Goal: Information Seeking & Learning: Understand process/instructions

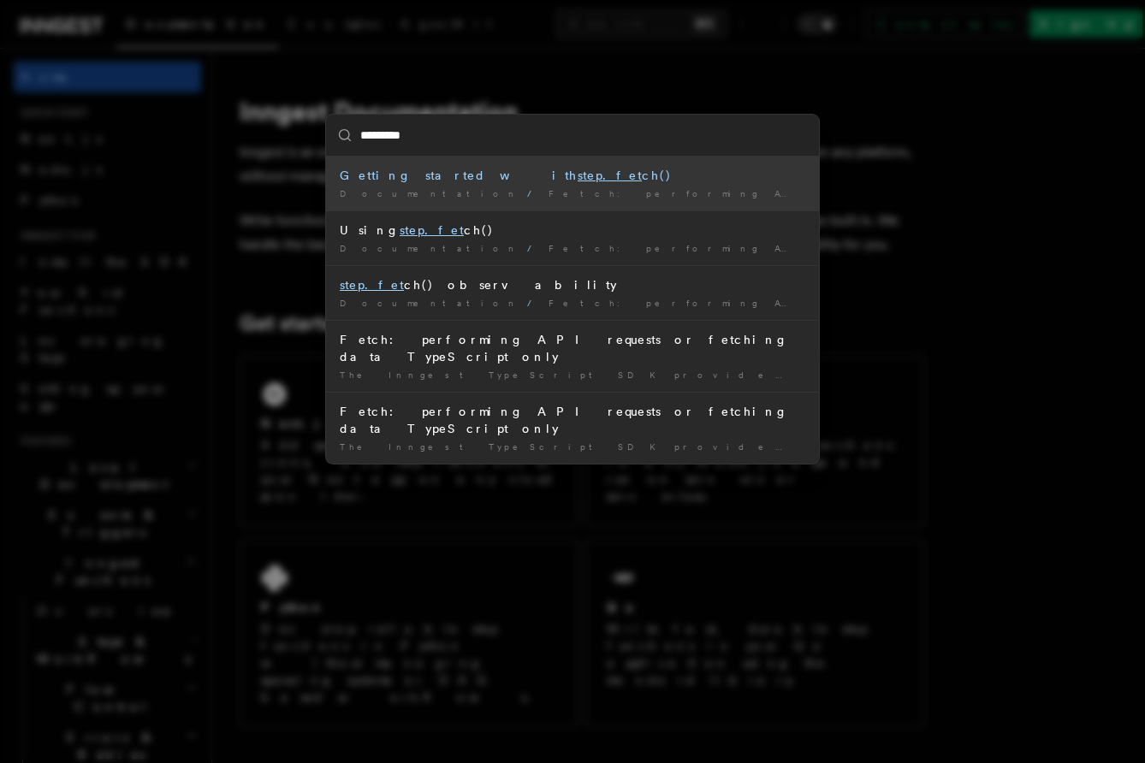
type input "**********"
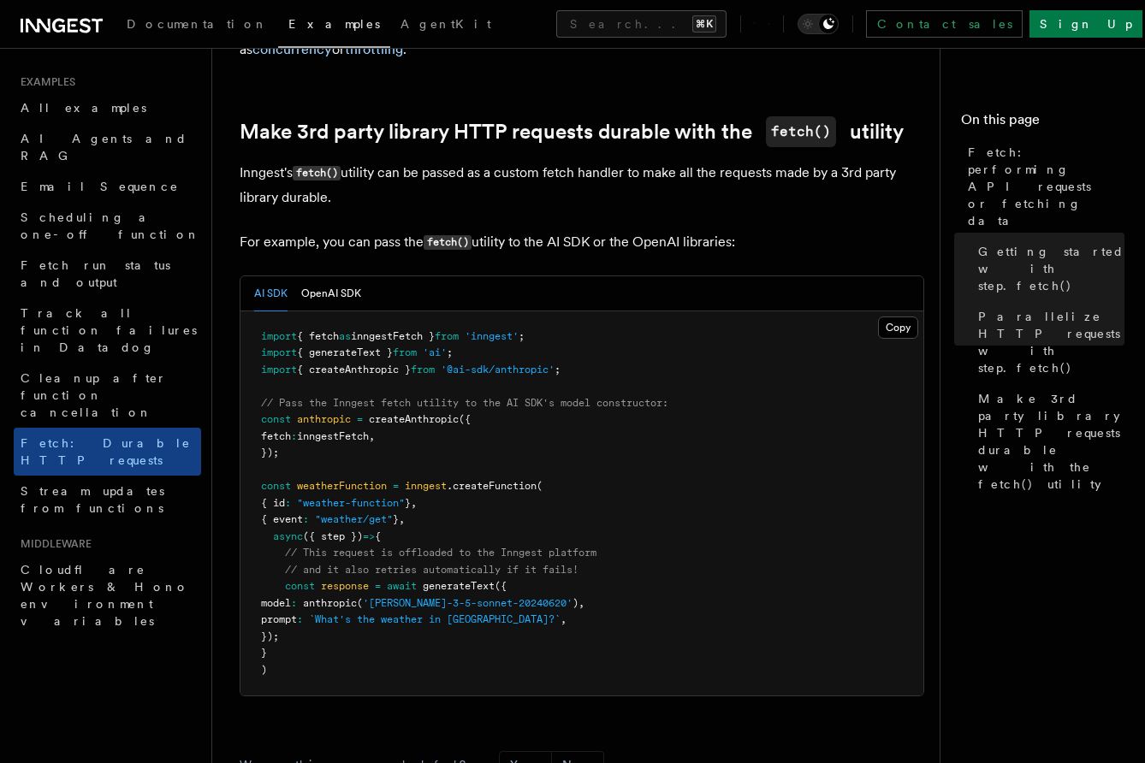
scroll to position [1451, 0]
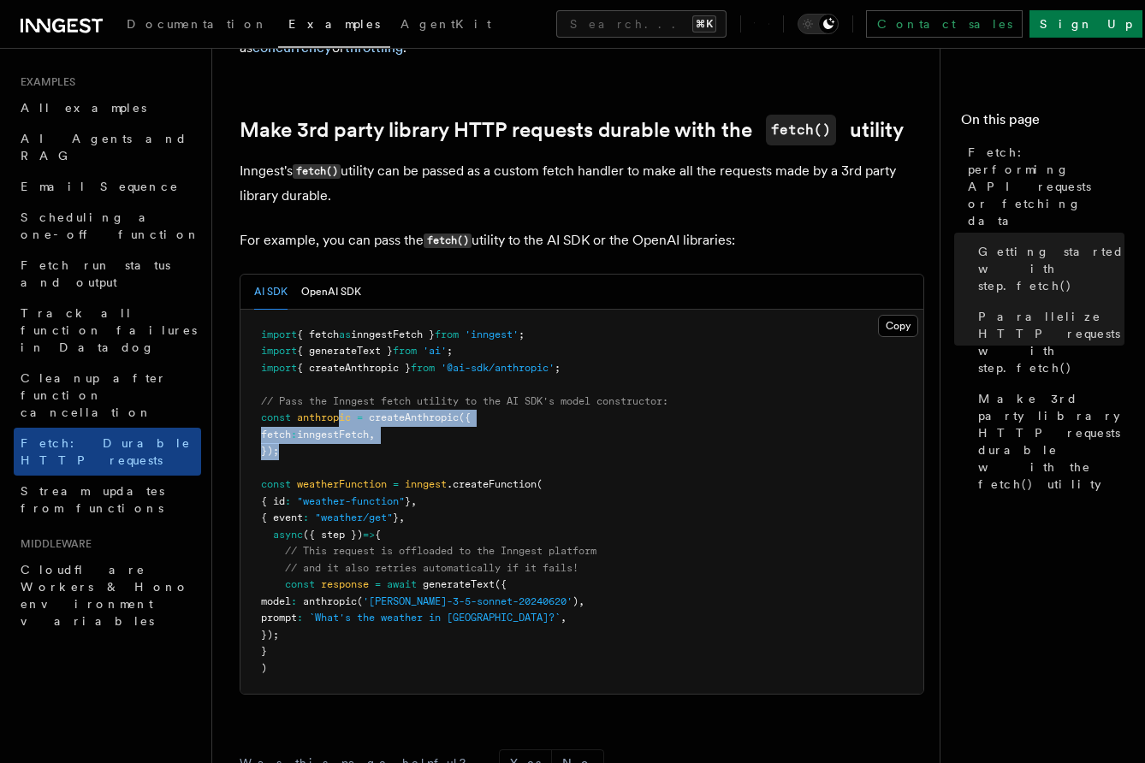
drag, startPoint x: 395, startPoint y: 454, endPoint x: 343, endPoint y: 425, distance: 59.4
click at [343, 425] on pre "import { fetch as inngestFetch } from 'inngest' ; import { generateText } from …" at bounding box center [581, 502] width 683 height 385
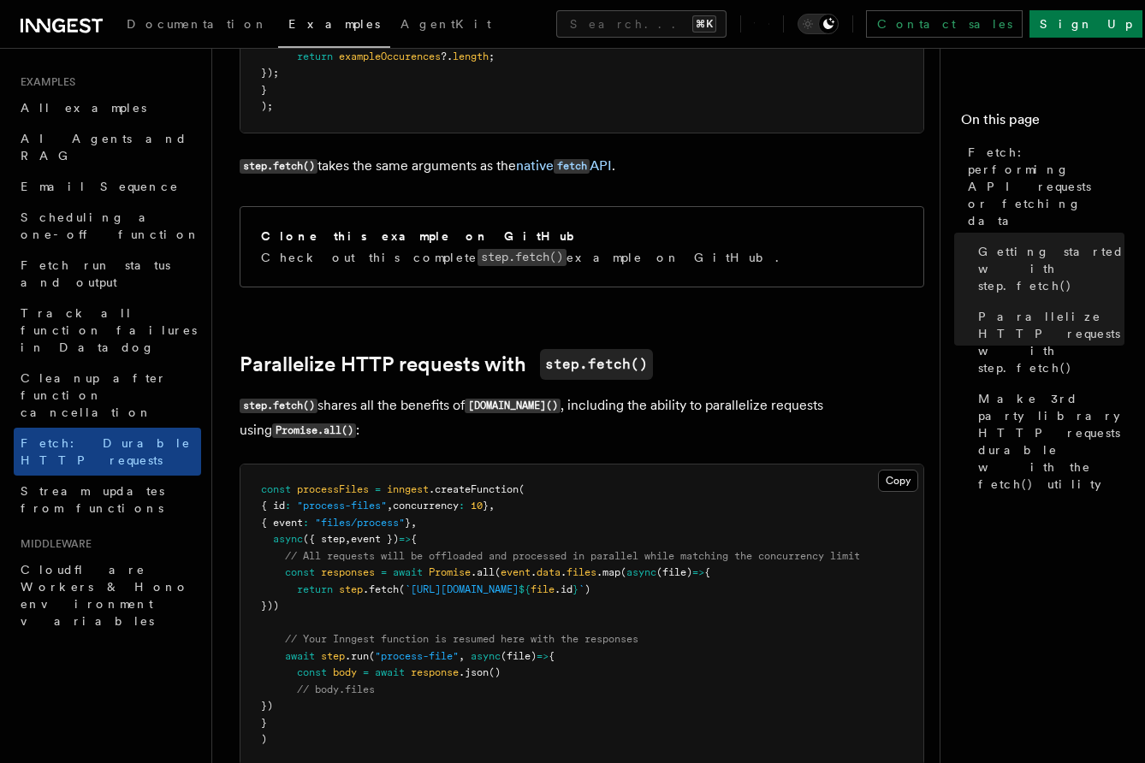
scroll to position [0, 0]
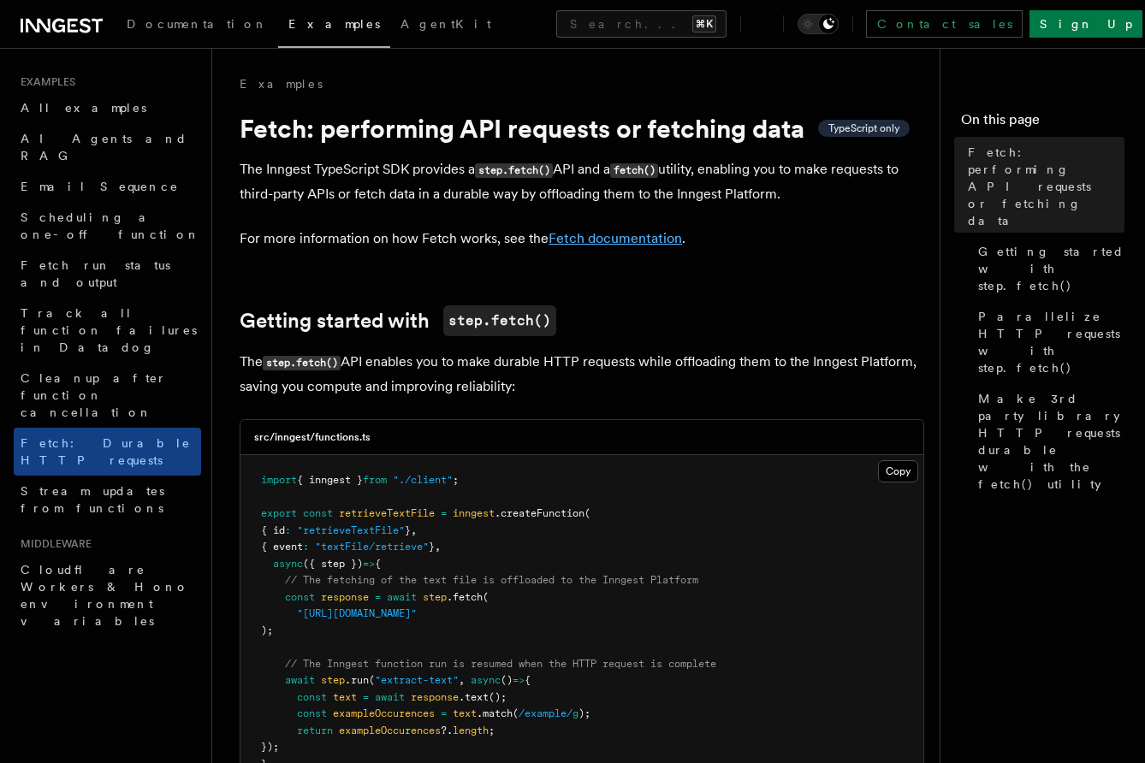
click at [611, 244] on link "Fetch documentation" at bounding box center [616, 238] width 134 height 16
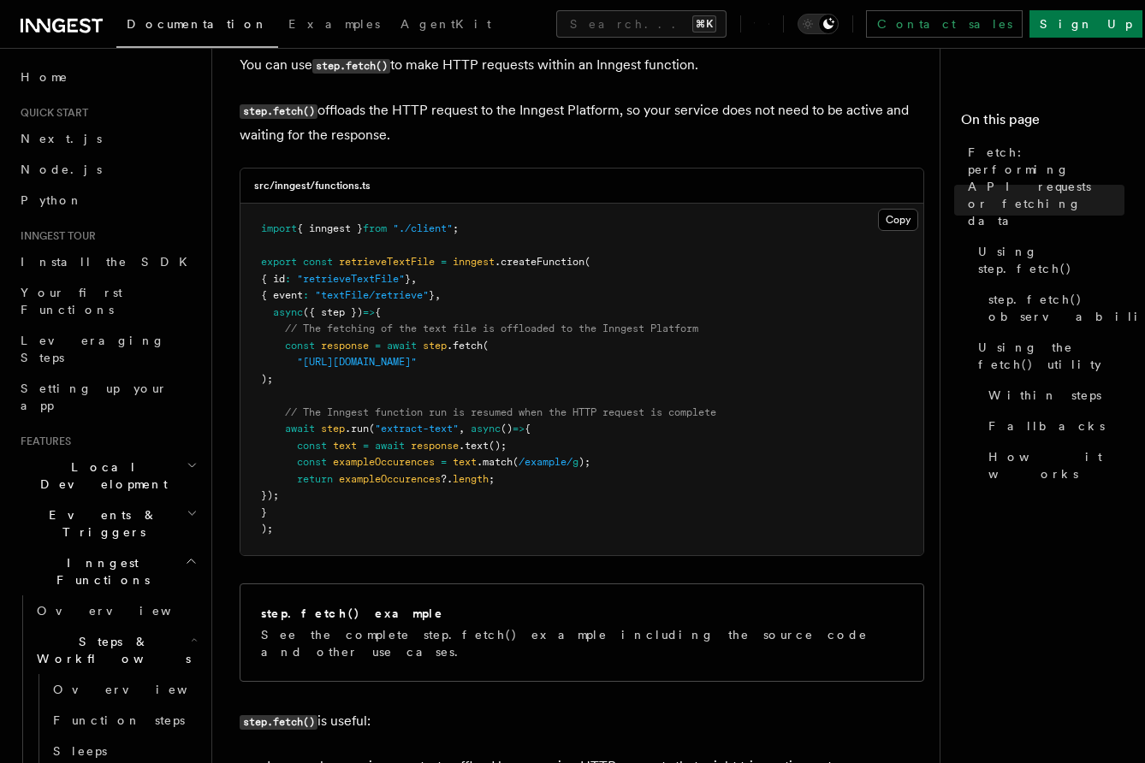
scroll to position [586, 0]
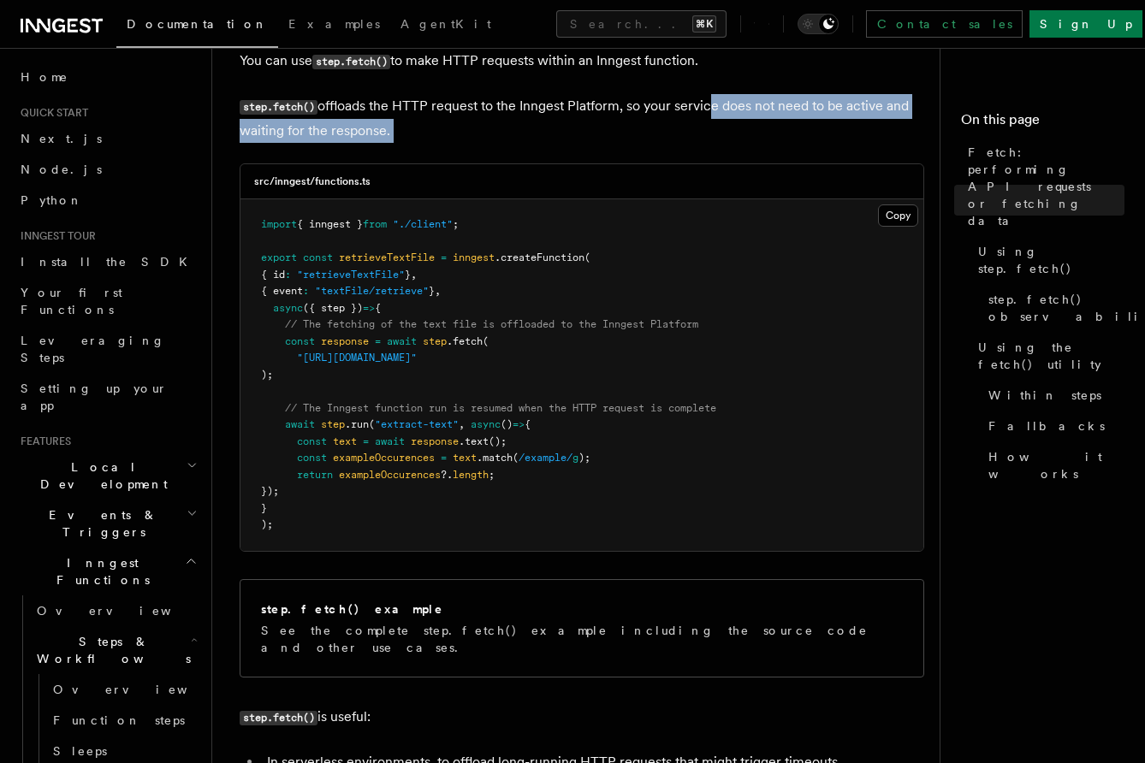
drag, startPoint x: 706, startPoint y: 107, endPoint x: 714, endPoint y: 151, distance: 45.2
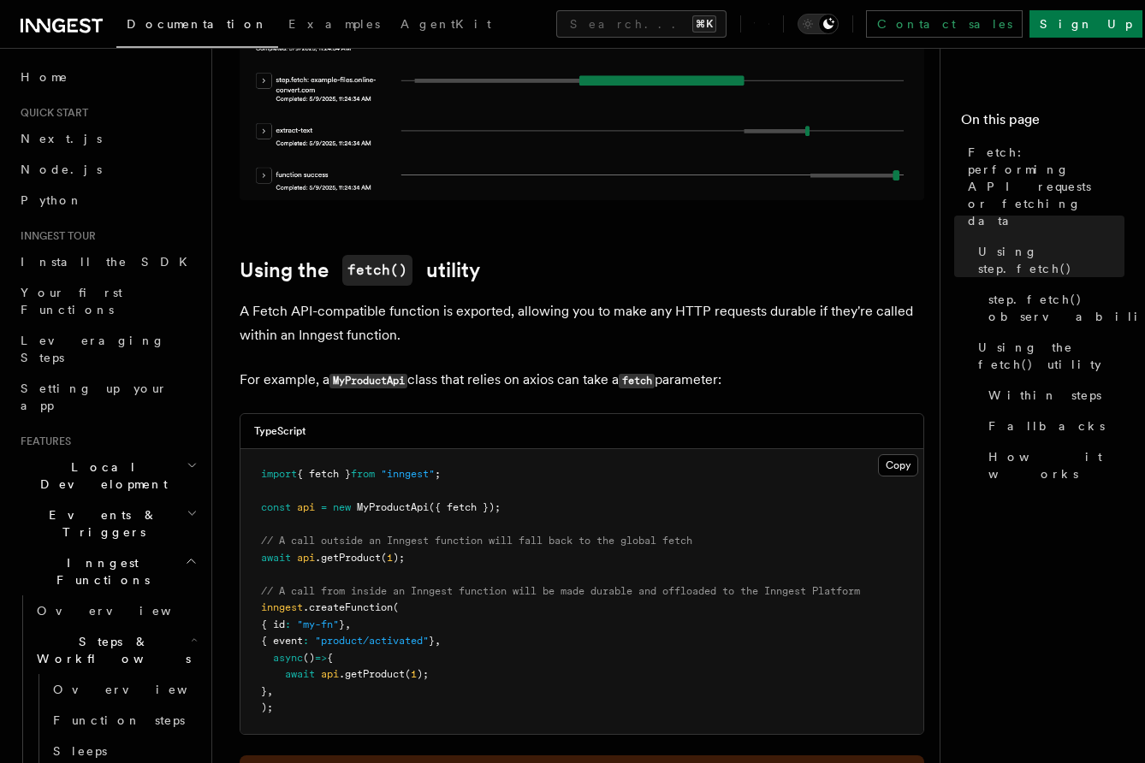
scroll to position [2257, 0]
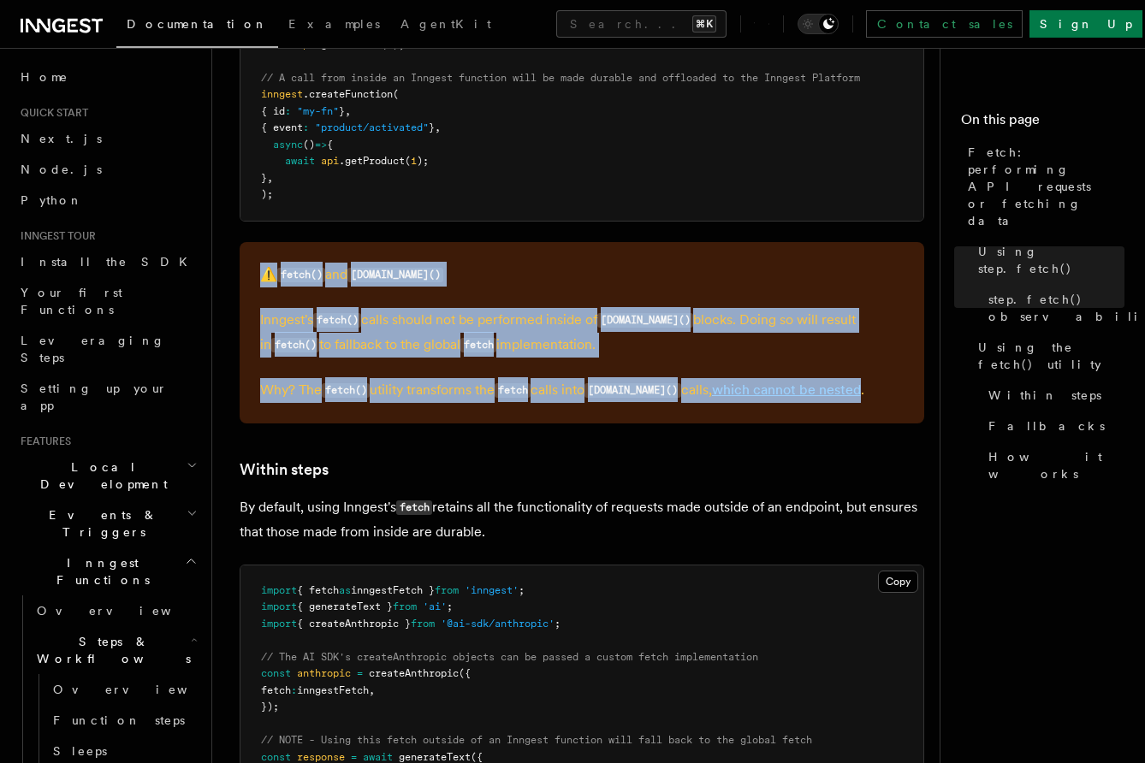
drag, startPoint x: 252, startPoint y: 251, endPoint x: 856, endPoint y: 372, distance: 615.4
click at [856, 372] on div "⚠️ fetch() and [DOMAIN_NAME]() Inngest's fetch() calls should not be performed …" at bounding box center [582, 332] width 685 height 181
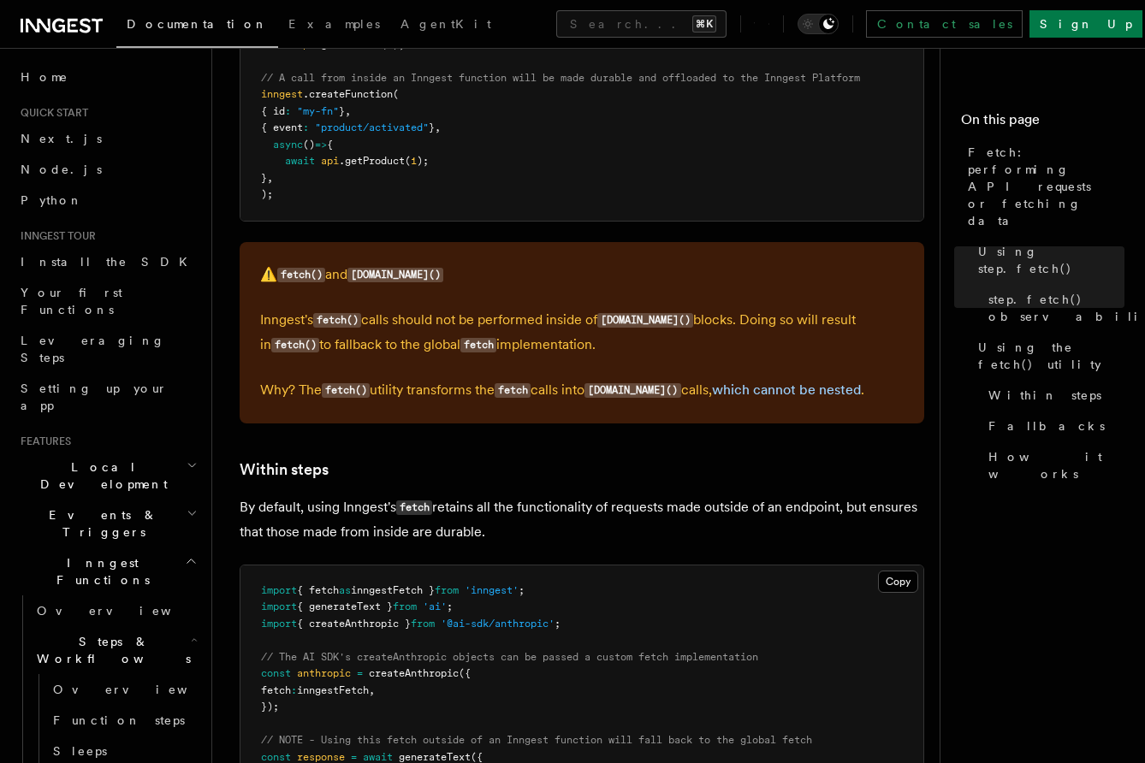
click at [828, 312] on p "Inngest's fetch() calls should not be performed inside of [DOMAIN_NAME]() block…" at bounding box center [582, 333] width 644 height 50
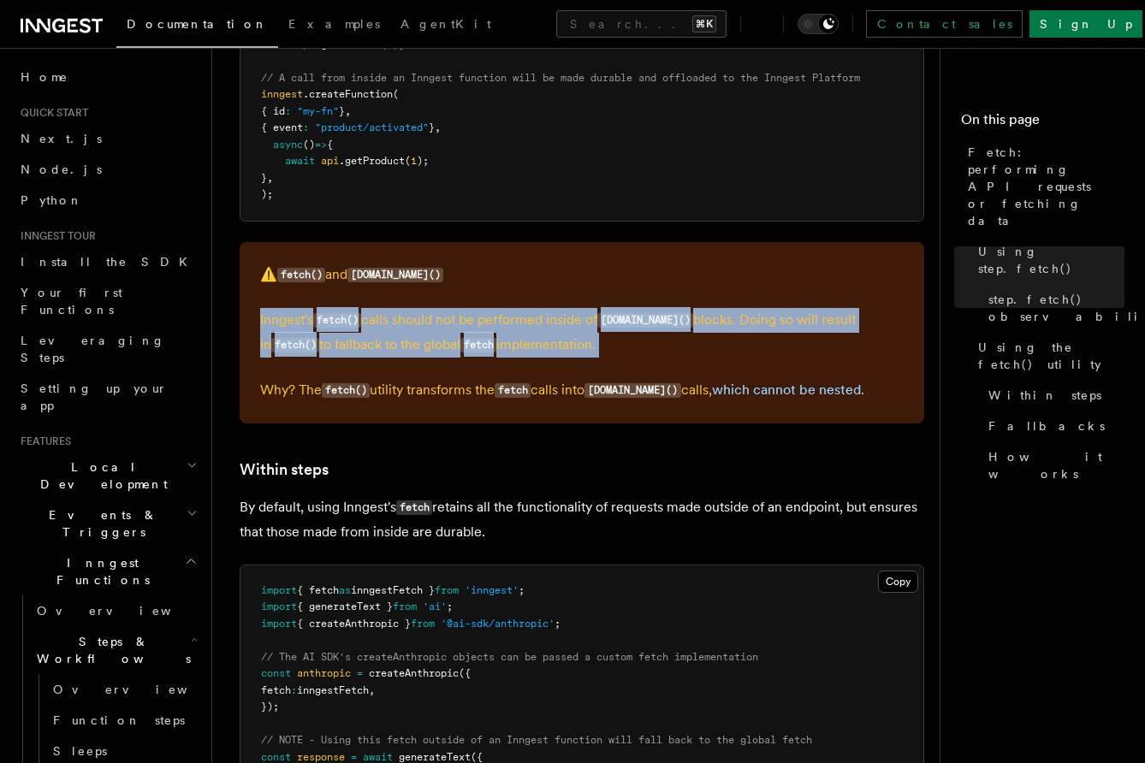
click at [828, 312] on p "Inngest's fetch() calls should not be performed inside of [DOMAIN_NAME]() block…" at bounding box center [582, 333] width 644 height 50
click at [828, 316] on p "Inngest's fetch() calls should not be performed inside of [DOMAIN_NAME]() block…" at bounding box center [582, 333] width 644 height 50
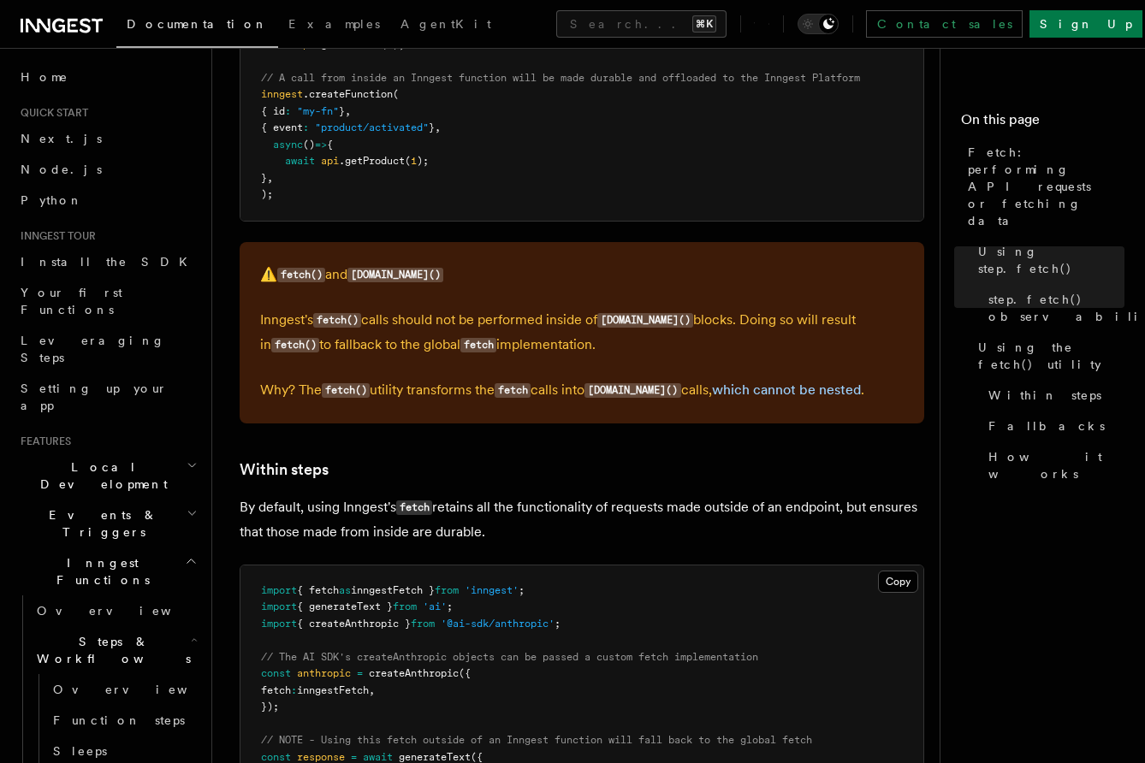
click at [509, 329] on p "Inngest's fetch() calls should not be performed inside of [DOMAIN_NAME]() block…" at bounding box center [582, 333] width 644 height 50
click at [513, 330] on p "Inngest's fetch() calls should not be performed inside of [DOMAIN_NAME]() block…" at bounding box center [582, 333] width 644 height 50
click at [573, 378] on p "Why? The fetch() utility transforms the fetch calls into [DOMAIN_NAME]() calls,…" at bounding box center [582, 390] width 644 height 25
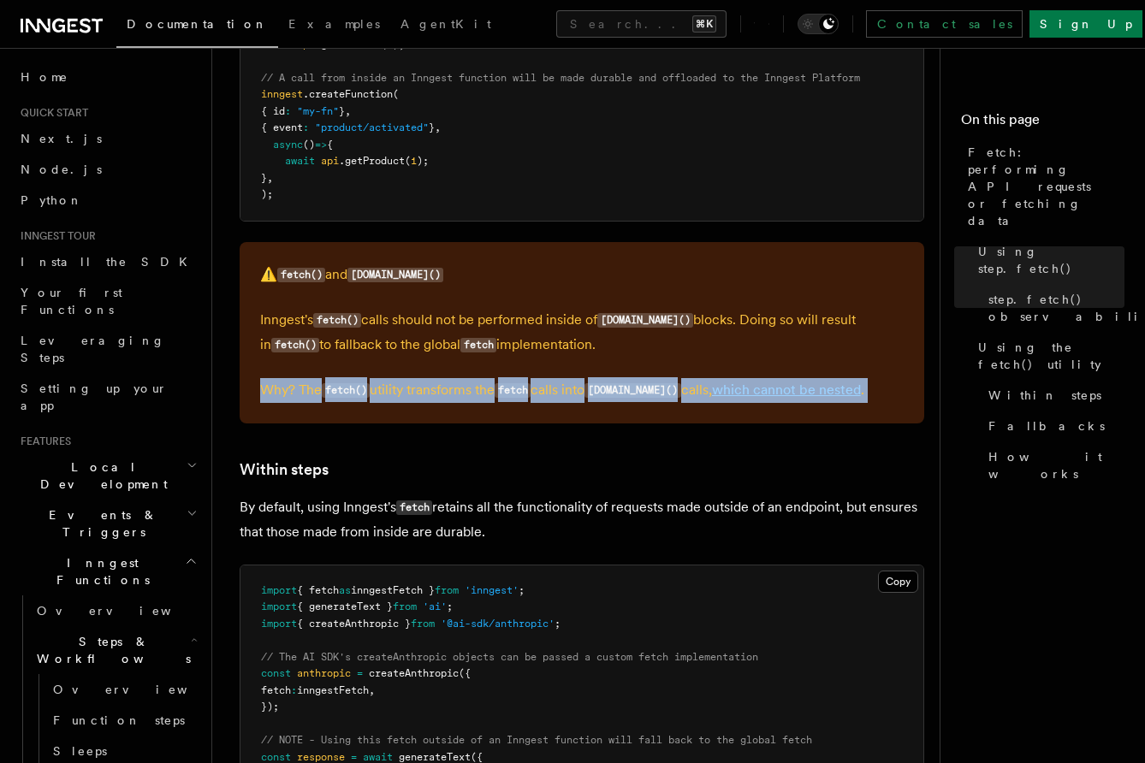
click at [573, 378] on p "Why? The fetch() utility transforms the fetch calls into [DOMAIN_NAME]() calls,…" at bounding box center [582, 390] width 644 height 25
click at [585, 378] on p "Why? The fetch() utility transforms the fetch calls into [DOMAIN_NAME]() calls,…" at bounding box center [582, 390] width 644 height 25
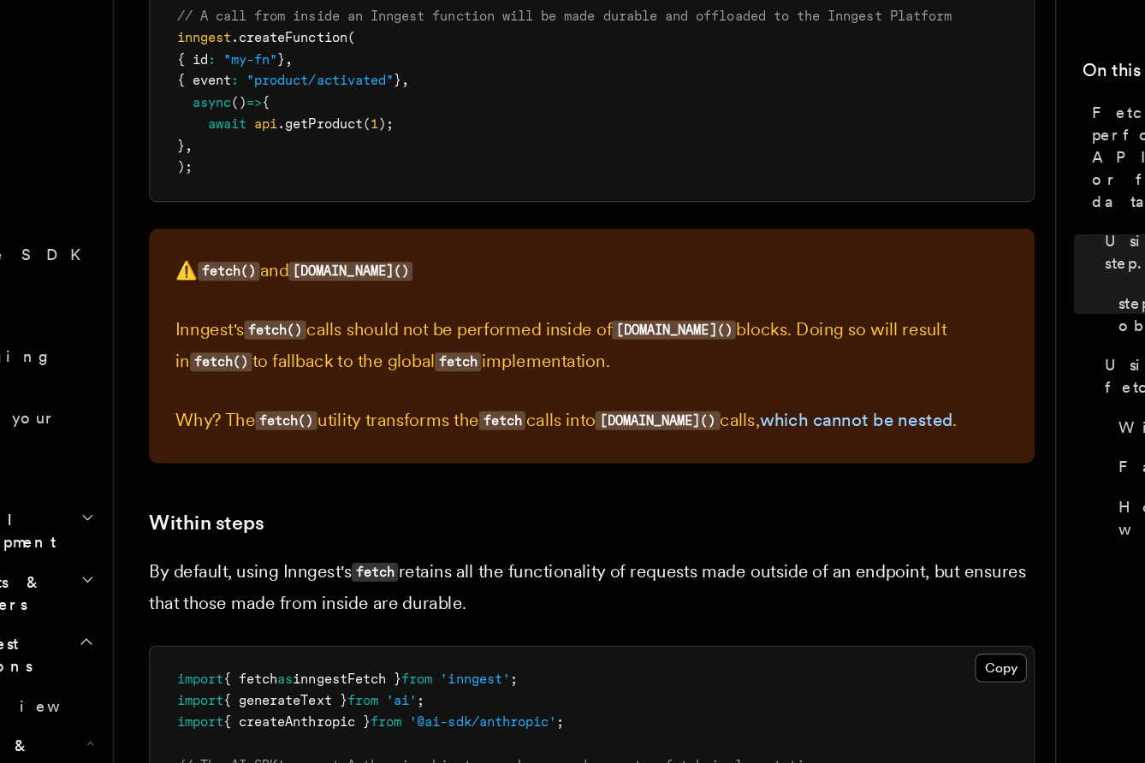
click at [531, 383] on code "fetch" at bounding box center [513, 390] width 36 height 15
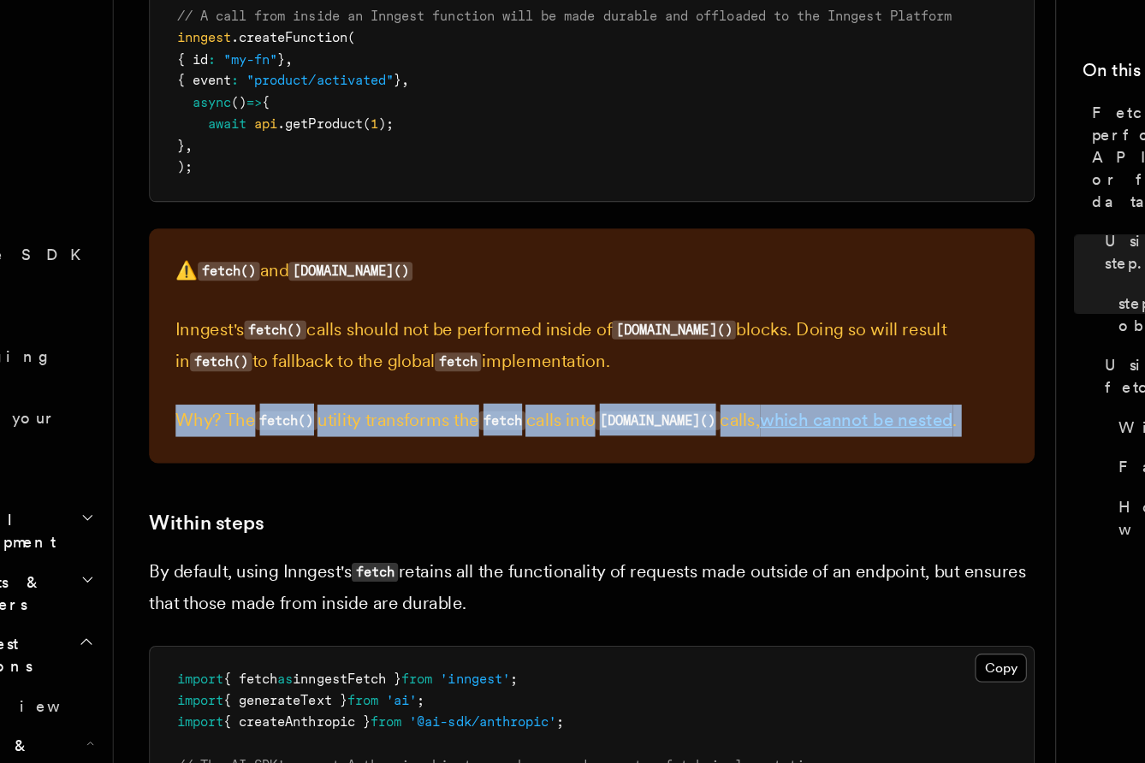
click at [531, 383] on code "fetch" at bounding box center [513, 390] width 36 height 15
click at [541, 389] on p "Why? The fetch() utility transforms the fetch calls into [DOMAIN_NAME]() calls,…" at bounding box center [582, 390] width 644 height 25
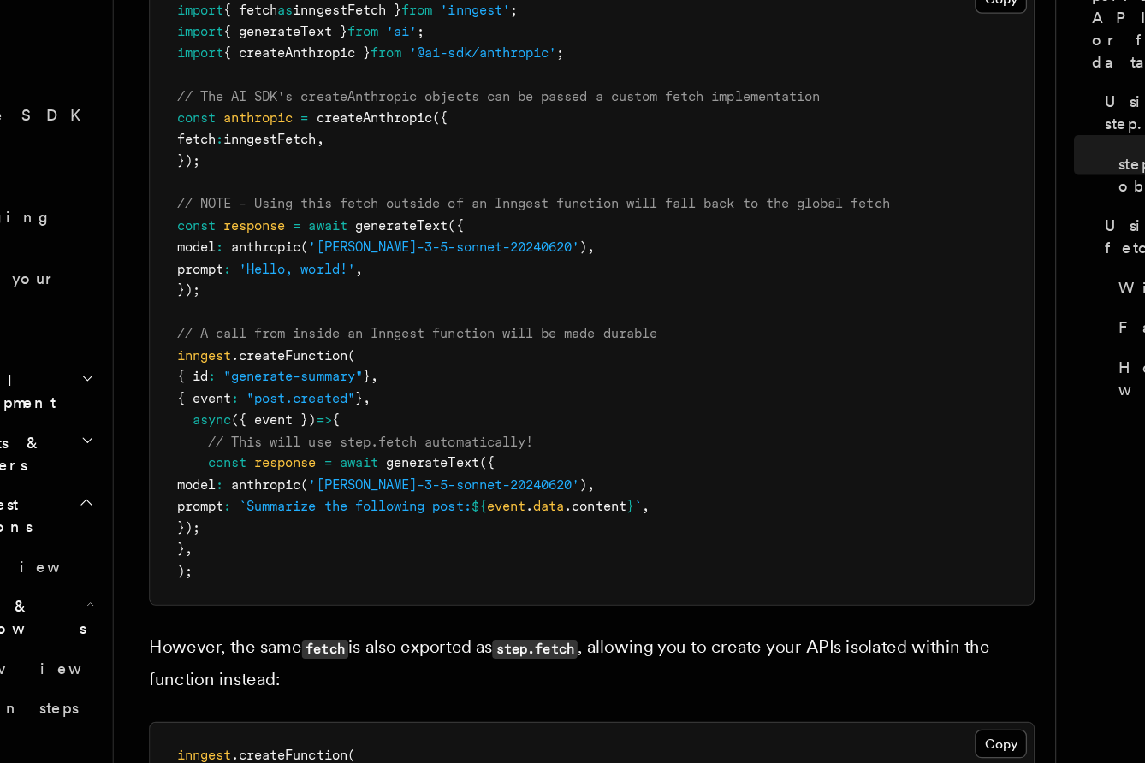
scroll to position [3028, 0]
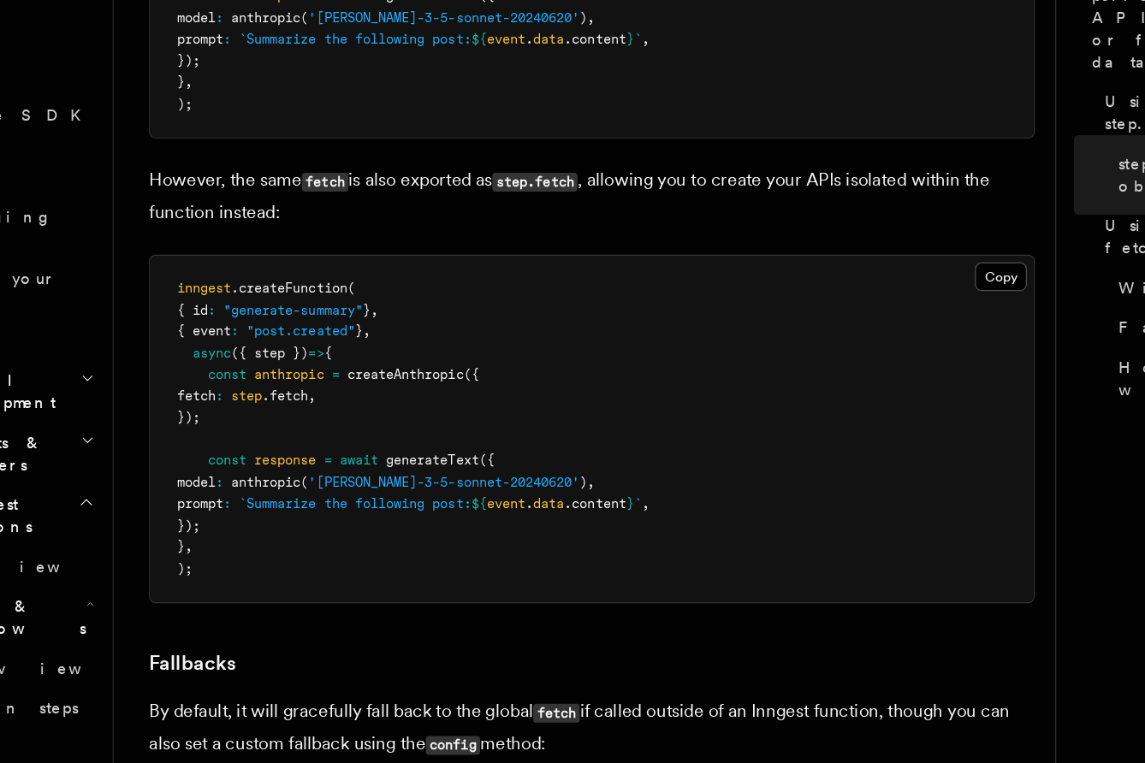
drag, startPoint x: 343, startPoint y: 480, endPoint x: 272, endPoint y: 455, distance: 75.2
click at [272, 455] on pre "inngest .createFunction ( { id : "generate-summary" } , { event : "post.created…" at bounding box center [581, 505] width 683 height 268
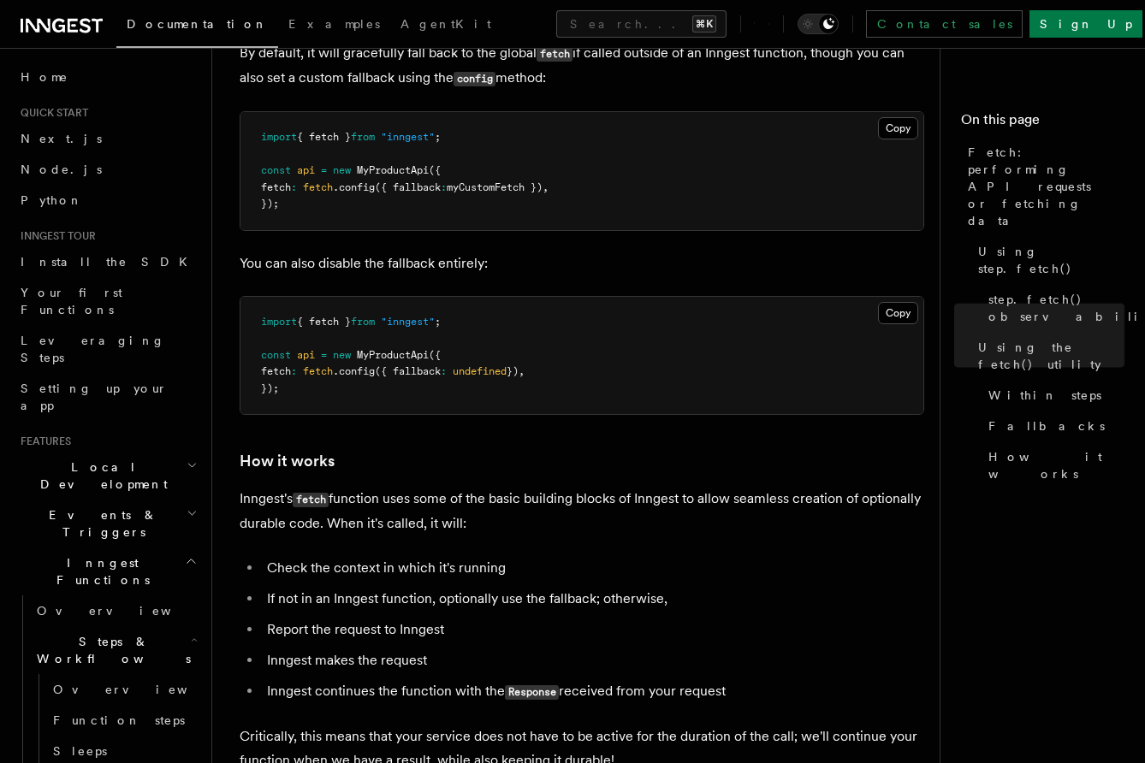
scroll to position [3160, 0]
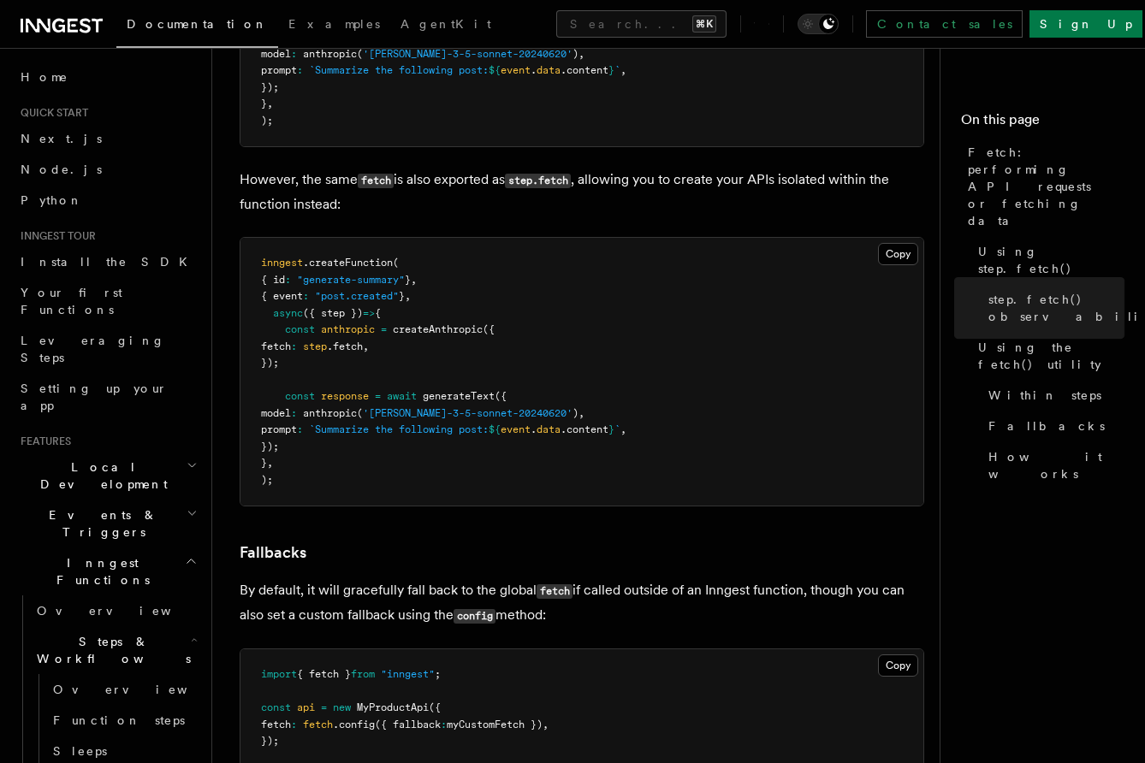
click at [597, 366] on pre "inngest .createFunction ( { id : "generate-summary" } , { event : "post.created…" at bounding box center [581, 372] width 683 height 268
click at [649, 359] on pre "inngest .createFunction ( { id : "generate-summary" } , { event : "post.created…" at bounding box center [581, 372] width 683 height 268
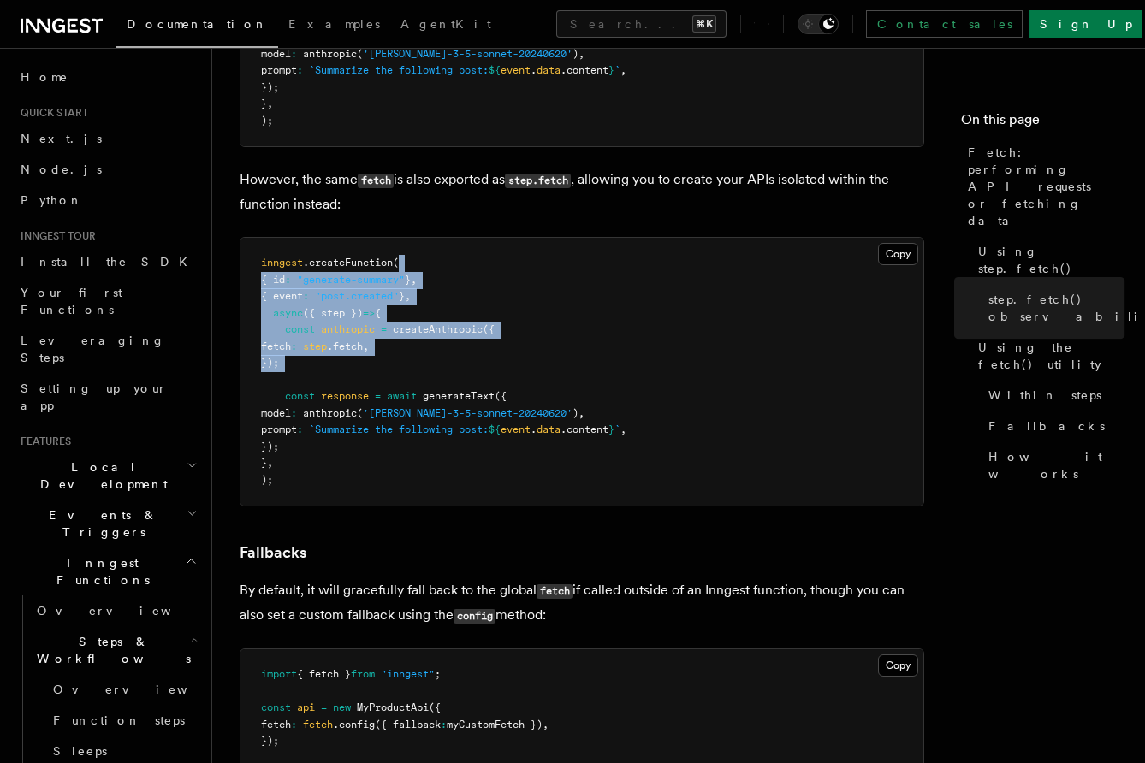
drag, startPoint x: 650, startPoint y: 365, endPoint x: 650, endPoint y: 255, distance: 109.5
click at [650, 255] on pre "inngest .createFunction ( { id : "generate-summary" } , { event : "post.created…" at bounding box center [581, 372] width 683 height 268
